Goal: Use online tool/utility: Utilize a website feature to perform a specific function

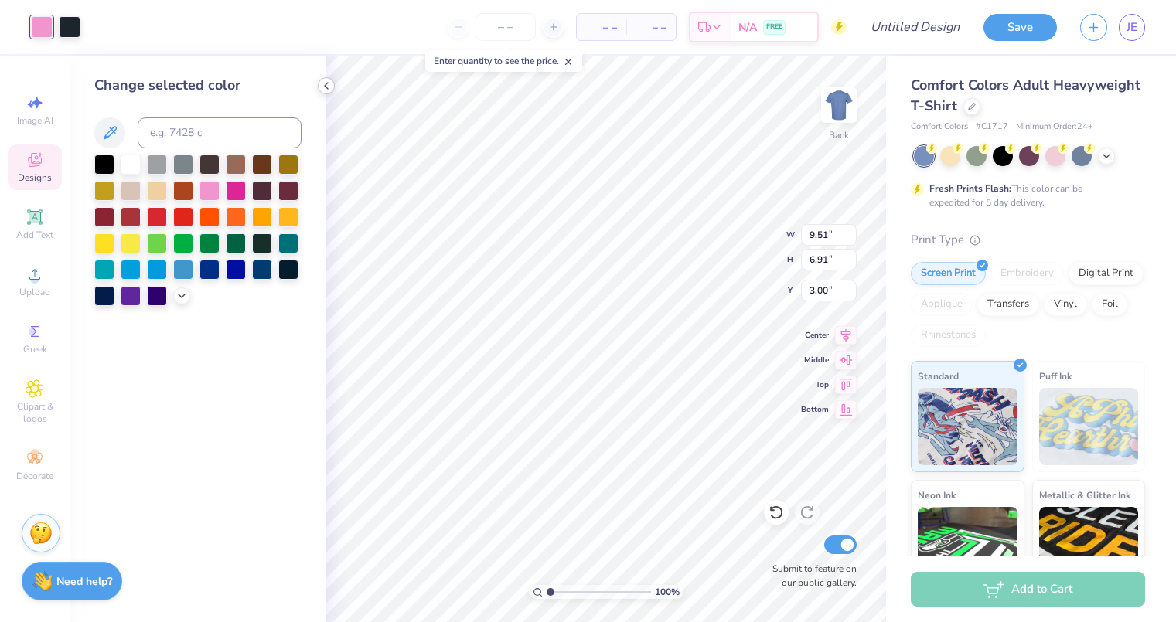
click at [326, 87] on icon at bounding box center [326, 86] width 12 height 12
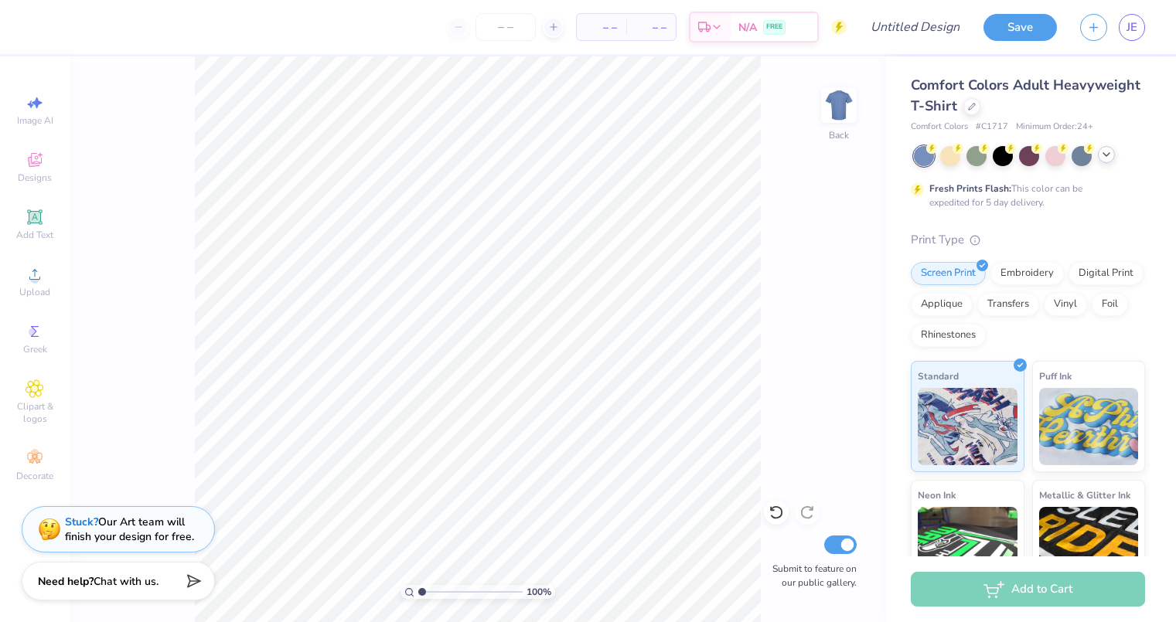
click at [1110, 153] on icon at bounding box center [1106, 154] width 12 height 12
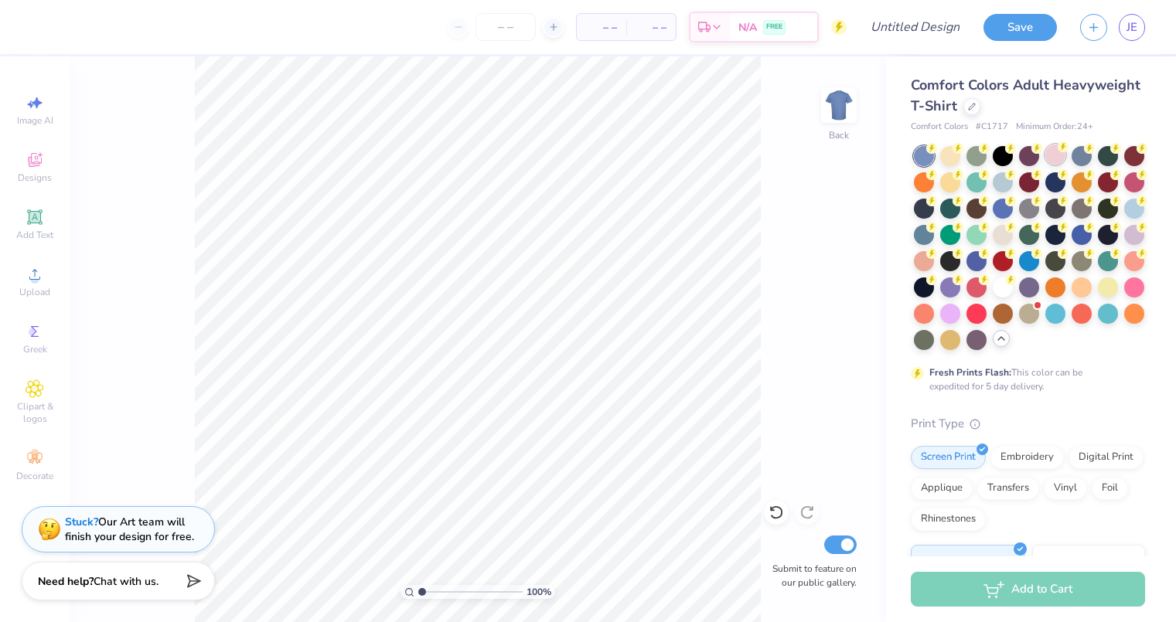
click at [1054, 159] on div at bounding box center [1055, 155] width 20 height 20
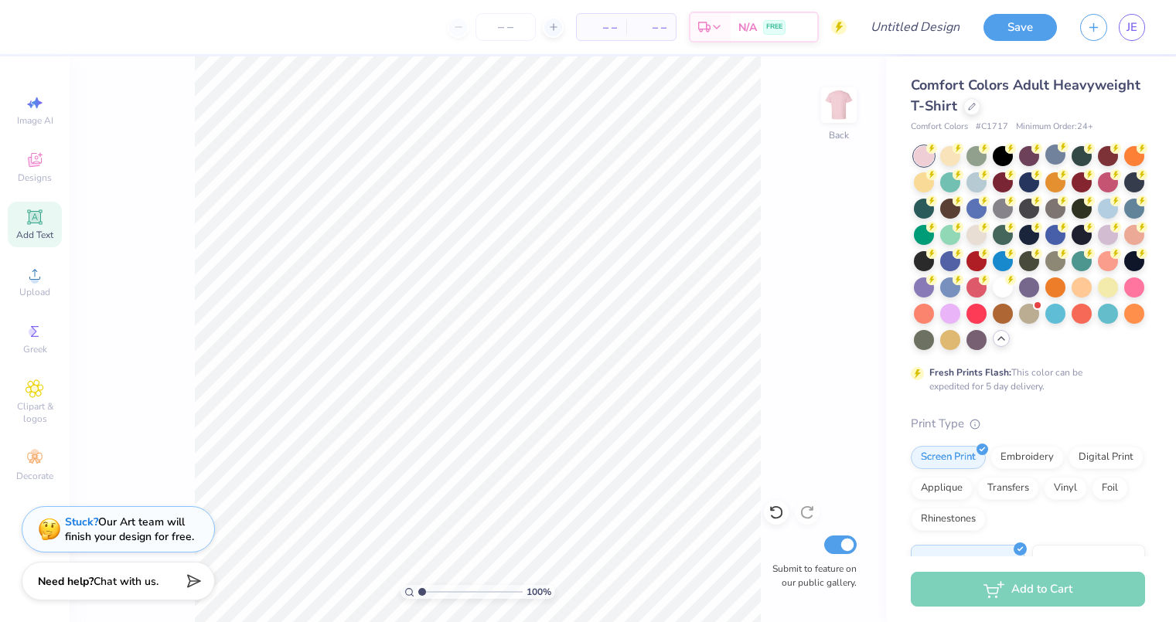
click at [29, 217] on icon at bounding box center [35, 217] width 19 height 19
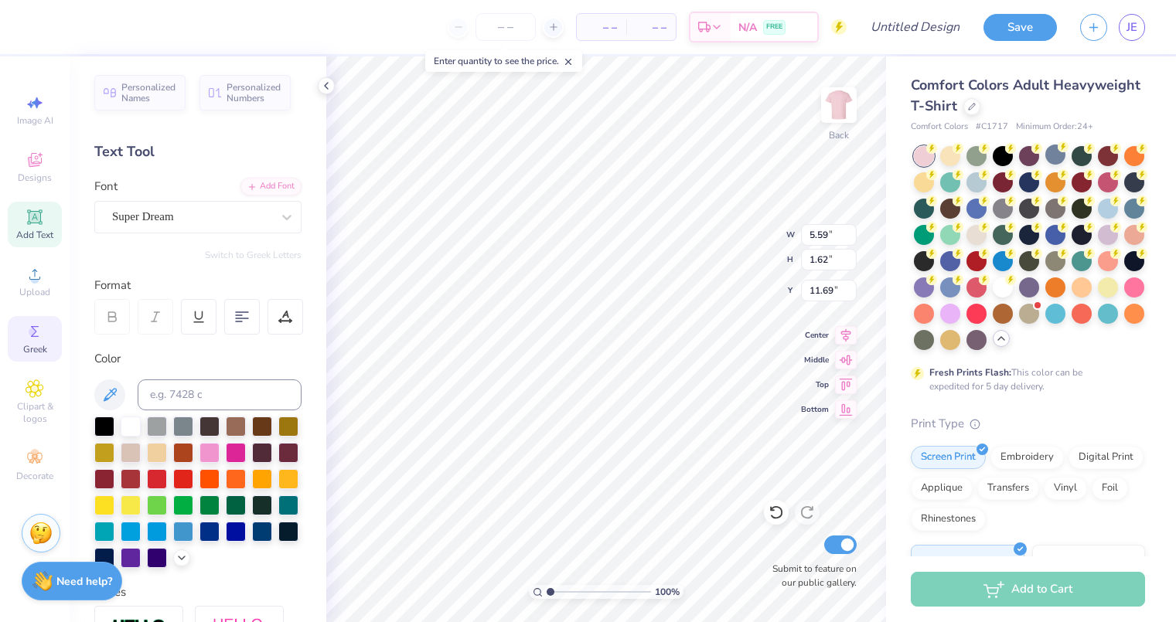
click at [29, 334] on icon at bounding box center [35, 331] width 19 height 19
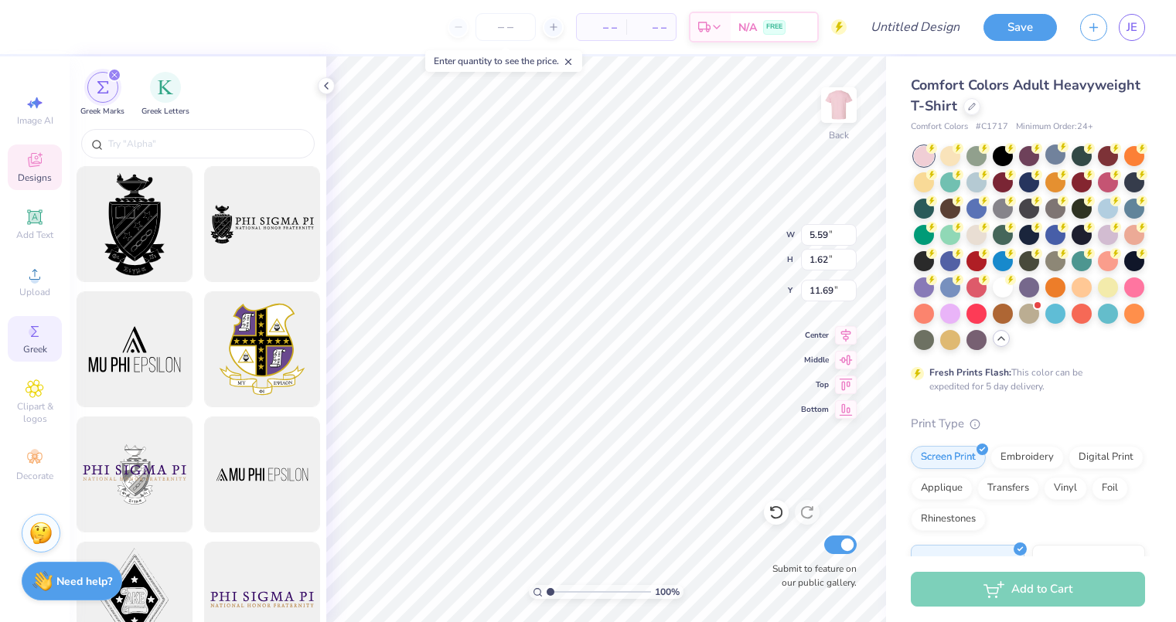
click at [39, 165] on icon at bounding box center [35, 162] width 12 height 10
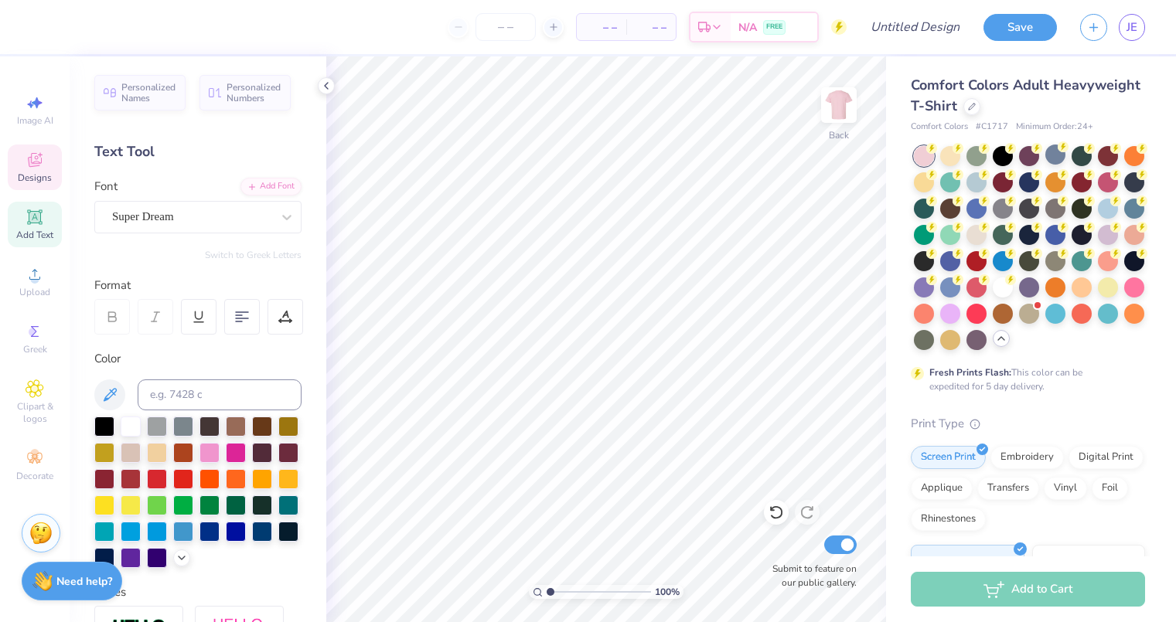
click at [29, 159] on icon at bounding box center [35, 162] width 12 height 10
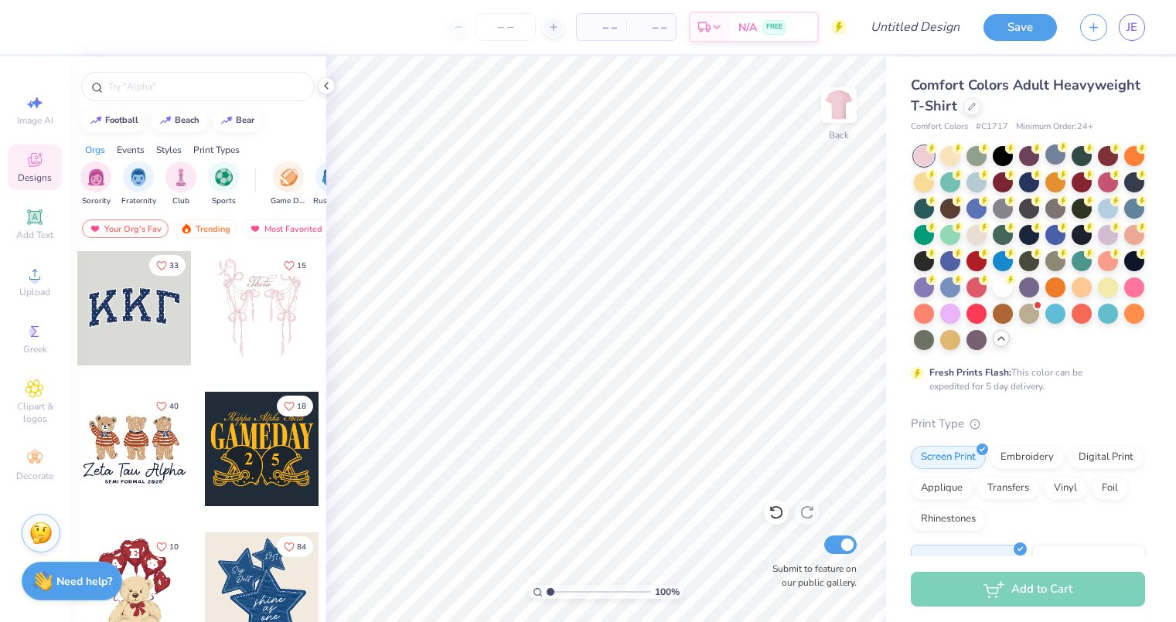
click at [127, 293] on div at bounding box center [134, 308] width 114 height 114
type input "10.26"
type input "4.38"
type input "3.09"
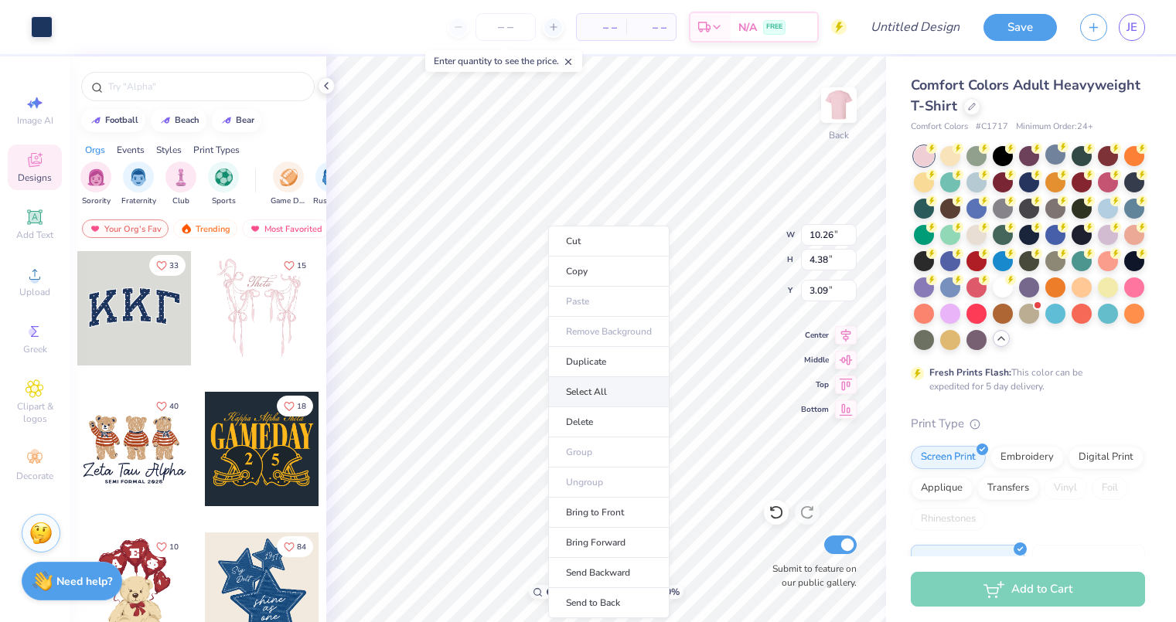
click at [604, 381] on li "Select All" at bounding box center [608, 392] width 121 height 30
type input "10.44"
type input "4.58"
type input "3.00"
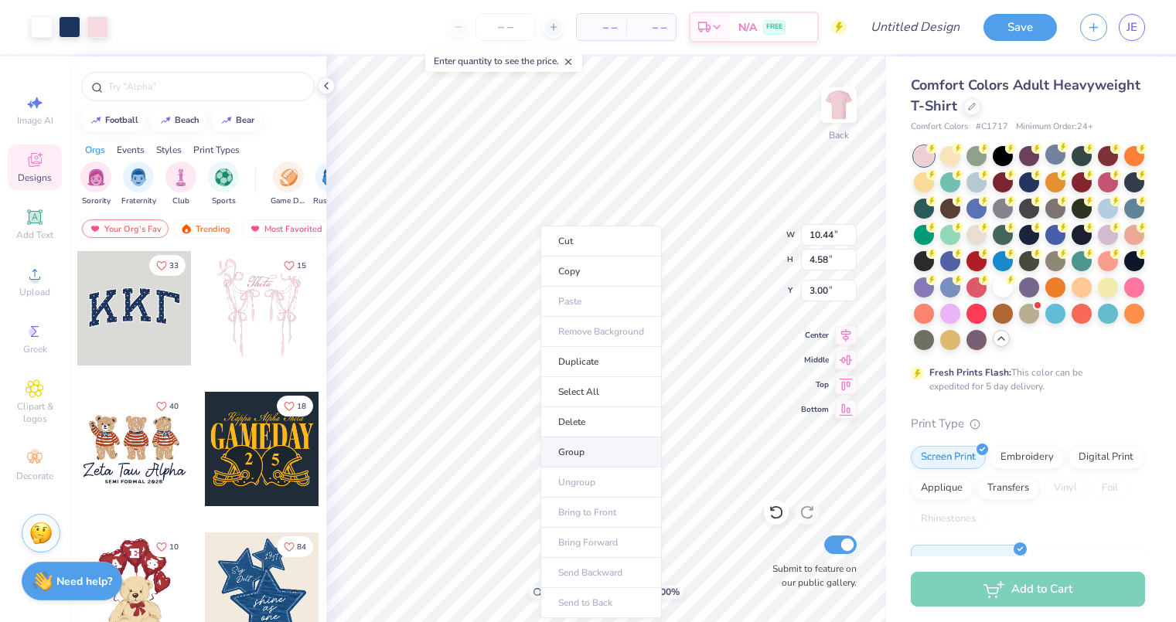
click at [584, 448] on li "Group" at bounding box center [600, 452] width 121 height 30
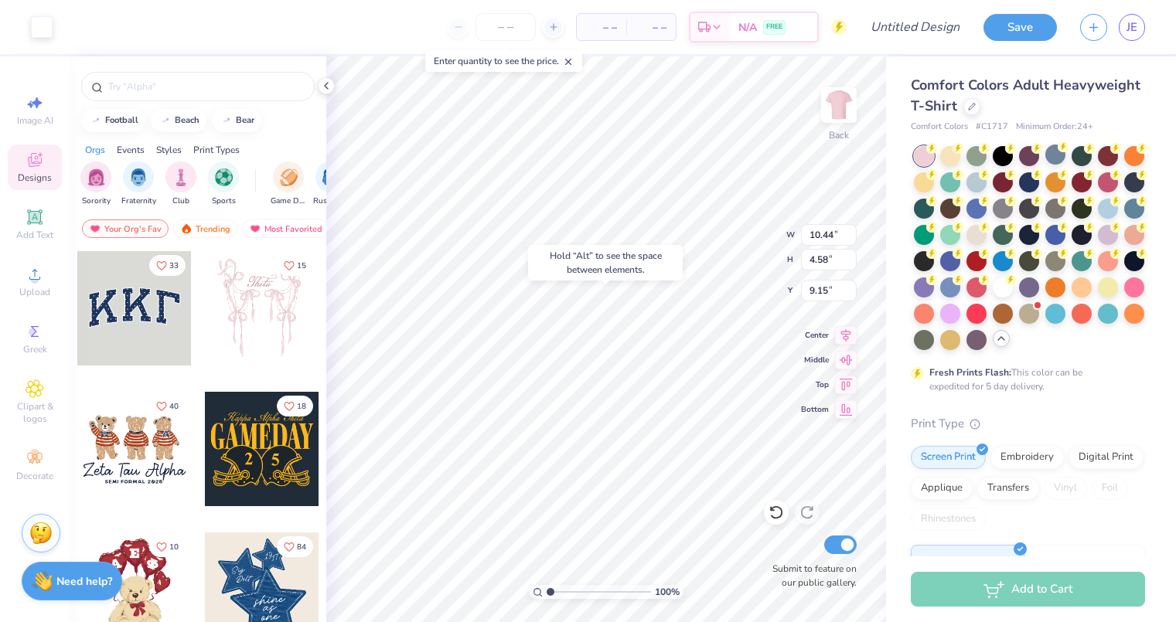
type input "9.15"
type input "10.26"
type input "4.38"
type input "3.00"
click at [774, 517] on icon at bounding box center [775, 512] width 15 height 15
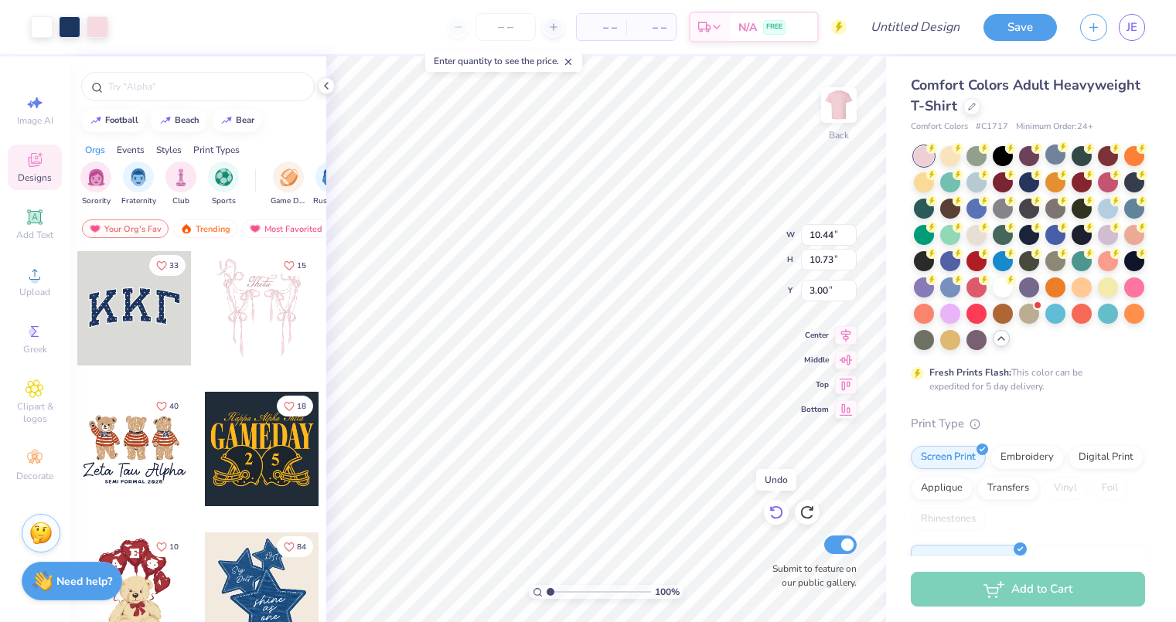
click at [774, 517] on icon at bounding box center [775, 512] width 15 height 15
click at [776, 508] on icon at bounding box center [775, 513] width 13 height 14
type input "10.64"
type input "3.09"
click at [776, 508] on icon at bounding box center [775, 513] width 13 height 14
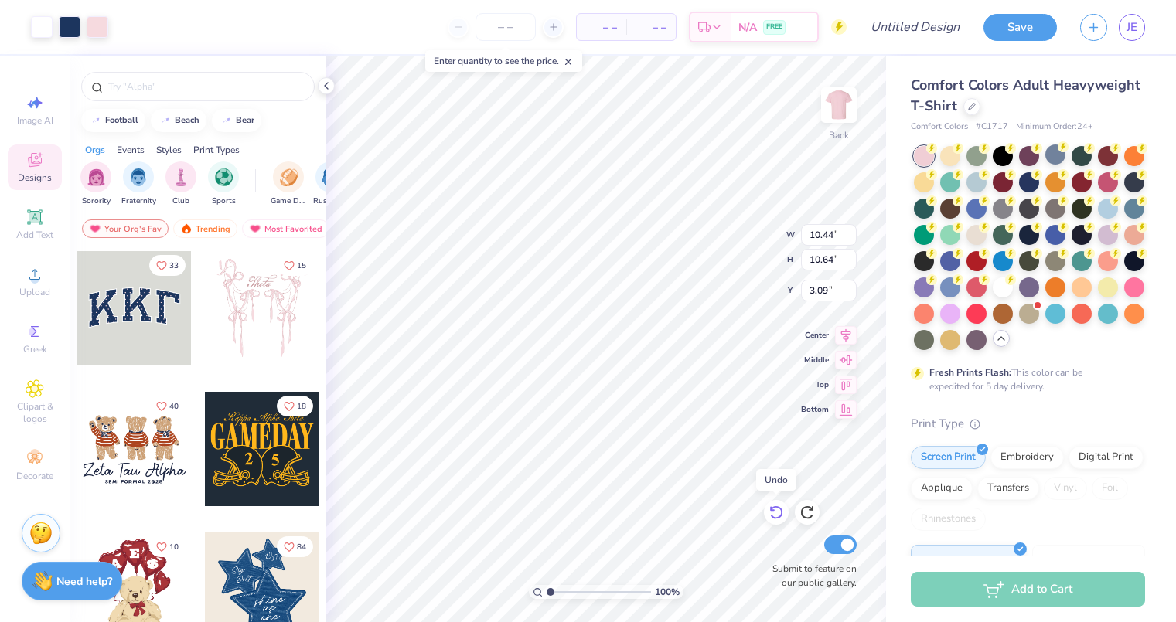
click at [776, 508] on icon at bounding box center [775, 513] width 13 height 14
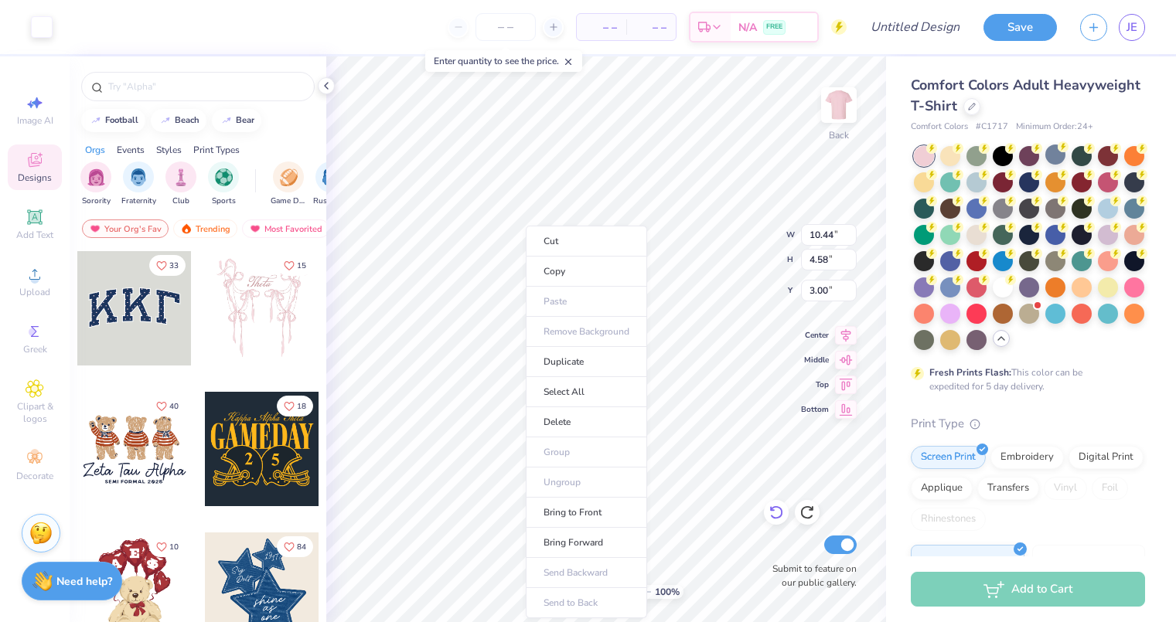
type input "10.26"
type input "4.38"
type input "3.09"
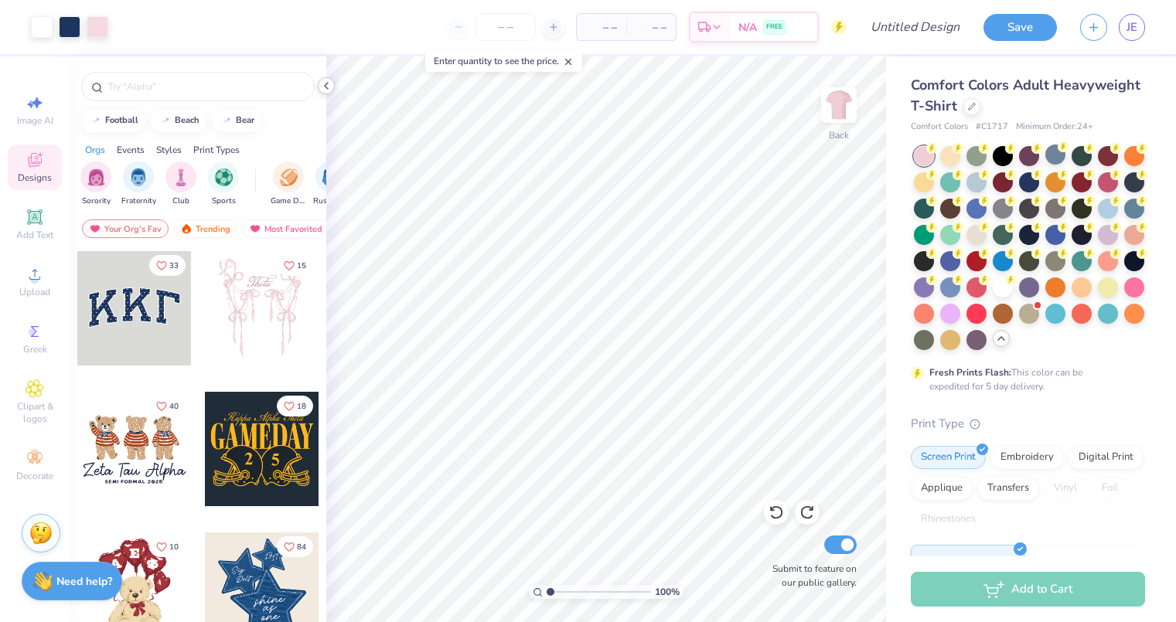
click at [328, 86] on icon at bounding box center [326, 86] width 12 height 12
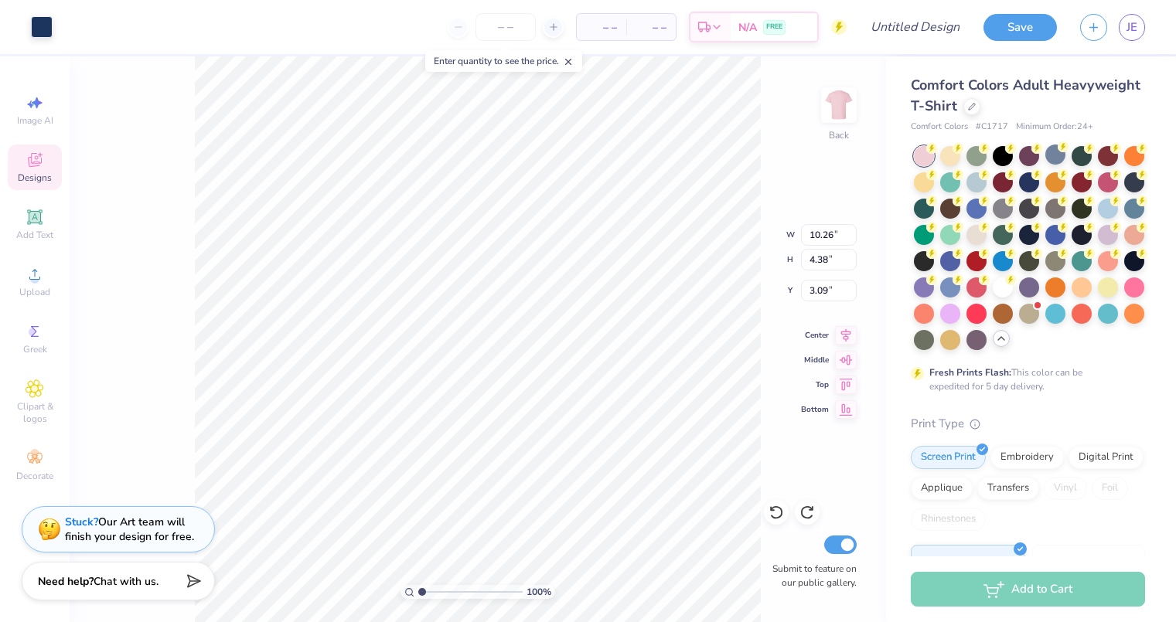
type input "10.17"
type input "4.25"
type input "3.11"
type input "10.26"
type input "4.38"
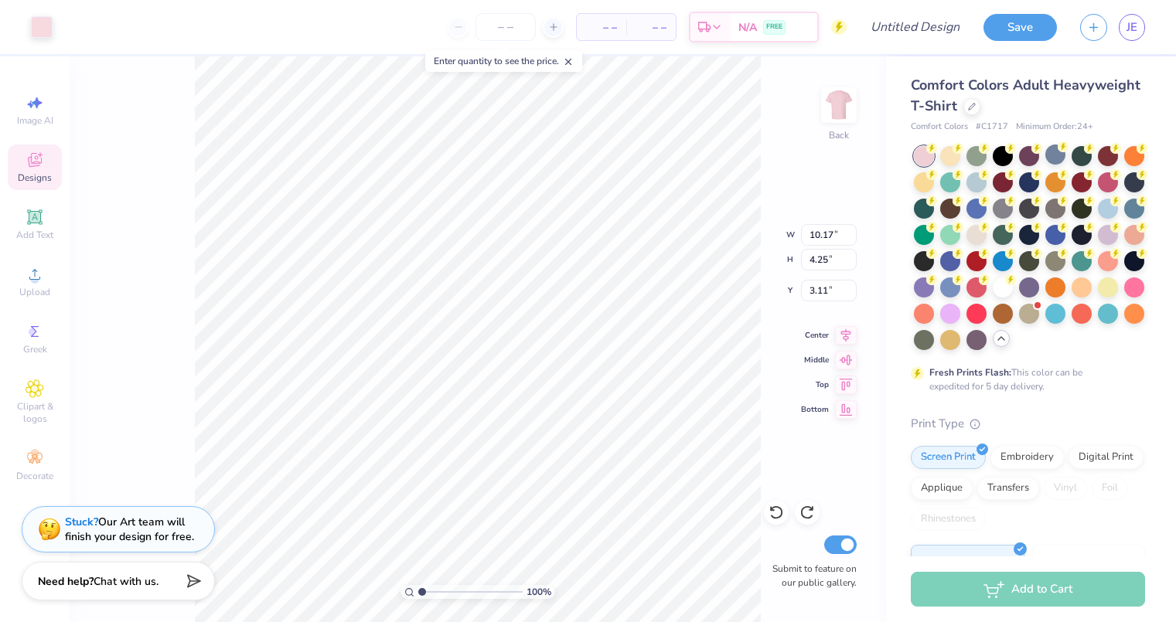
type input "3.09"
click at [519, 375] on li "Select All" at bounding box center [548, 382] width 121 height 30
type input "10.44"
type input "4.58"
type input "3.00"
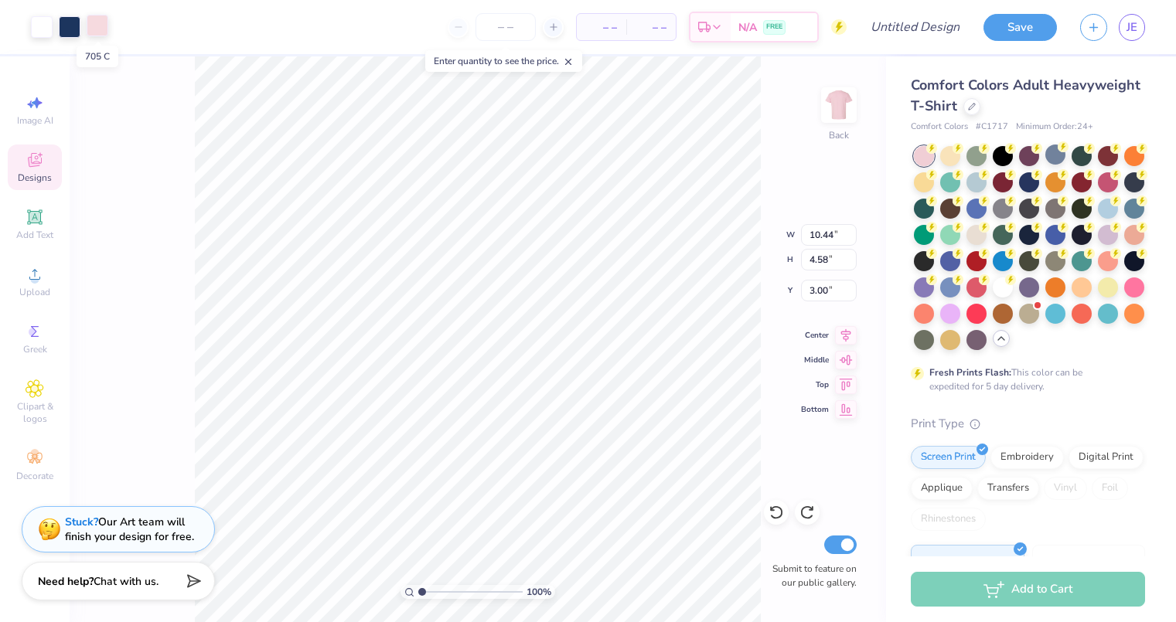
click at [96, 23] on div at bounding box center [98, 26] width 22 height 22
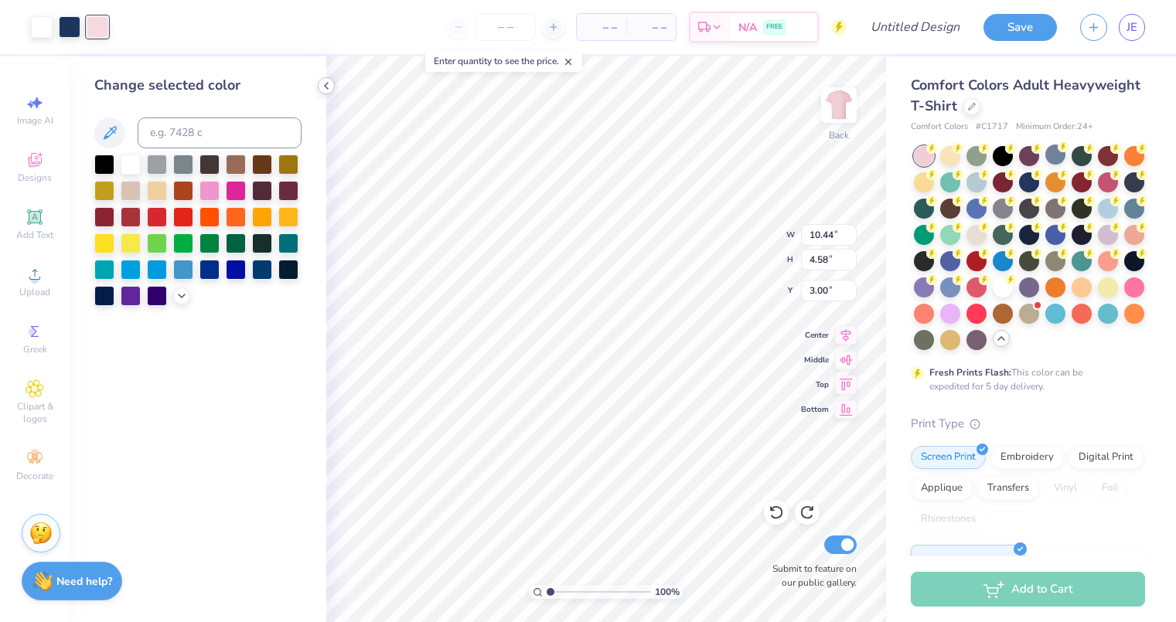
click at [328, 86] on icon at bounding box center [326, 86] width 12 height 12
